Goal: Check status: Check status

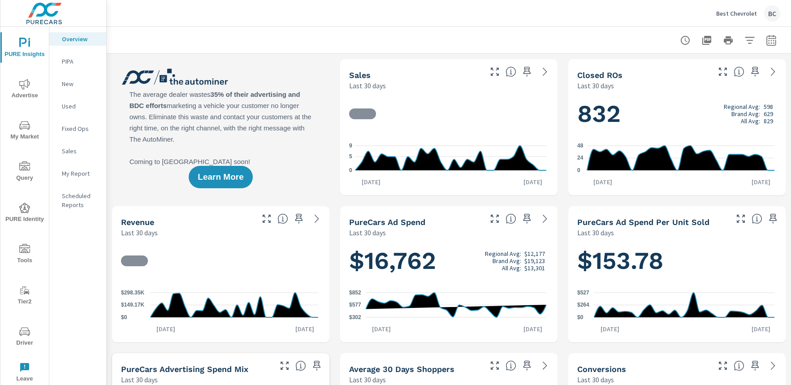
scroll to position [0, 0]
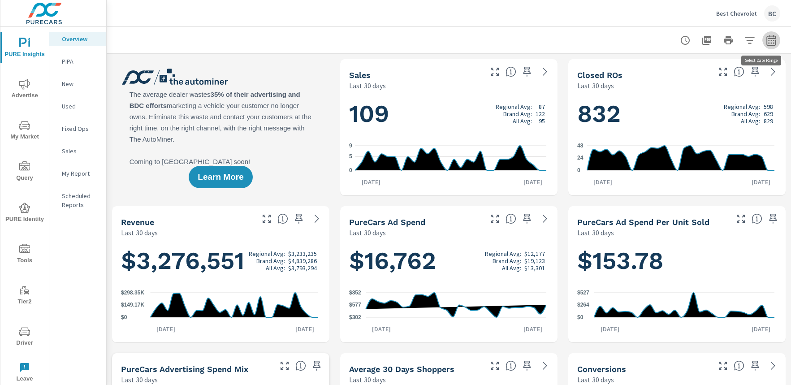
click at [766, 42] on icon "button" at bounding box center [771, 40] width 11 height 11
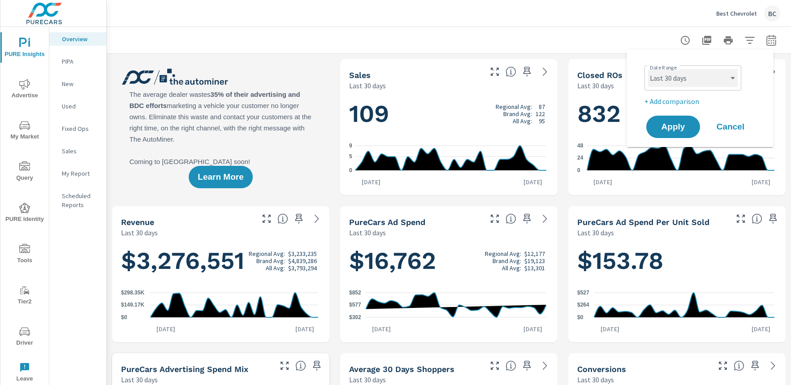
click at [716, 81] on select "Custom [DATE] Last week Last 7 days Last 14 days Last 30 days Last 45 days Last…" at bounding box center [693, 78] width 90 height 18
select select "Month to date"
click at [676, 124] on span "Apply" at bounding box center [673, 127] width 37 height 9
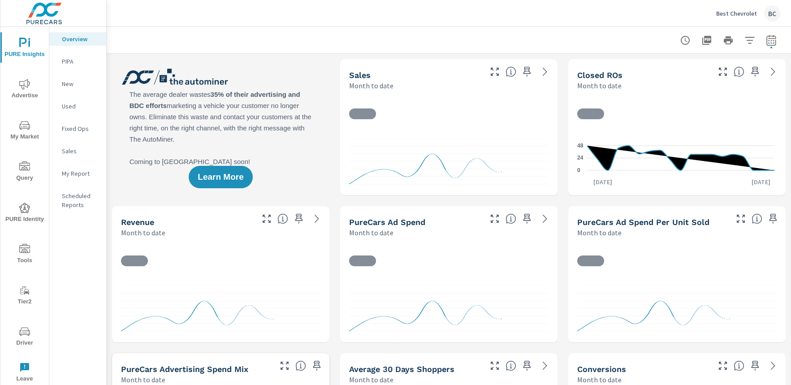
scroll to position [0, 0]
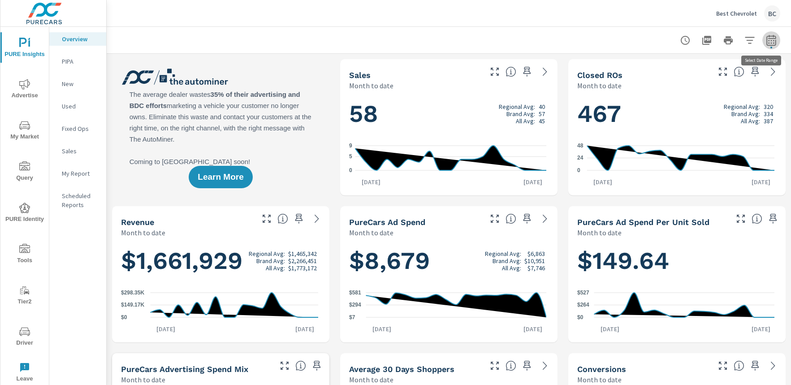
click at [766, 40] on icon "button" at bounding box center [771, 40] width 11 height 11
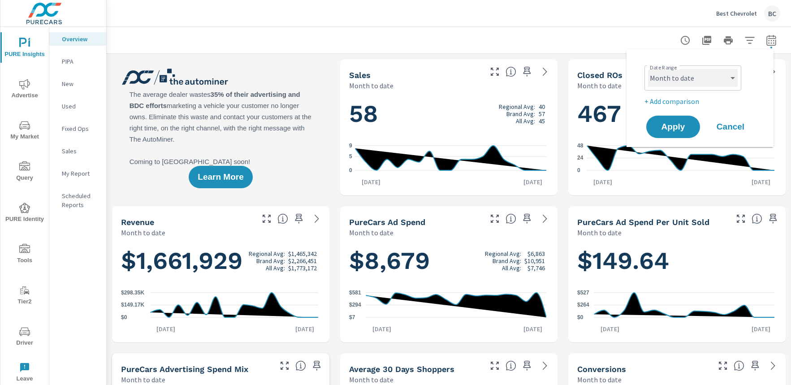
click at [709, 78] on select "Custom [DATE] Last week Last 7 days Last 14 days Last 30 days Last 45 days Last…" at bounding box center [693, 78] width 90 height 18
select select "Last 30 days"
click at [675, 132] on button "Apply" at bounding box center [673, 127] width 54 height 22
